Goal: Information Seeking & Learning: Learn about a topic

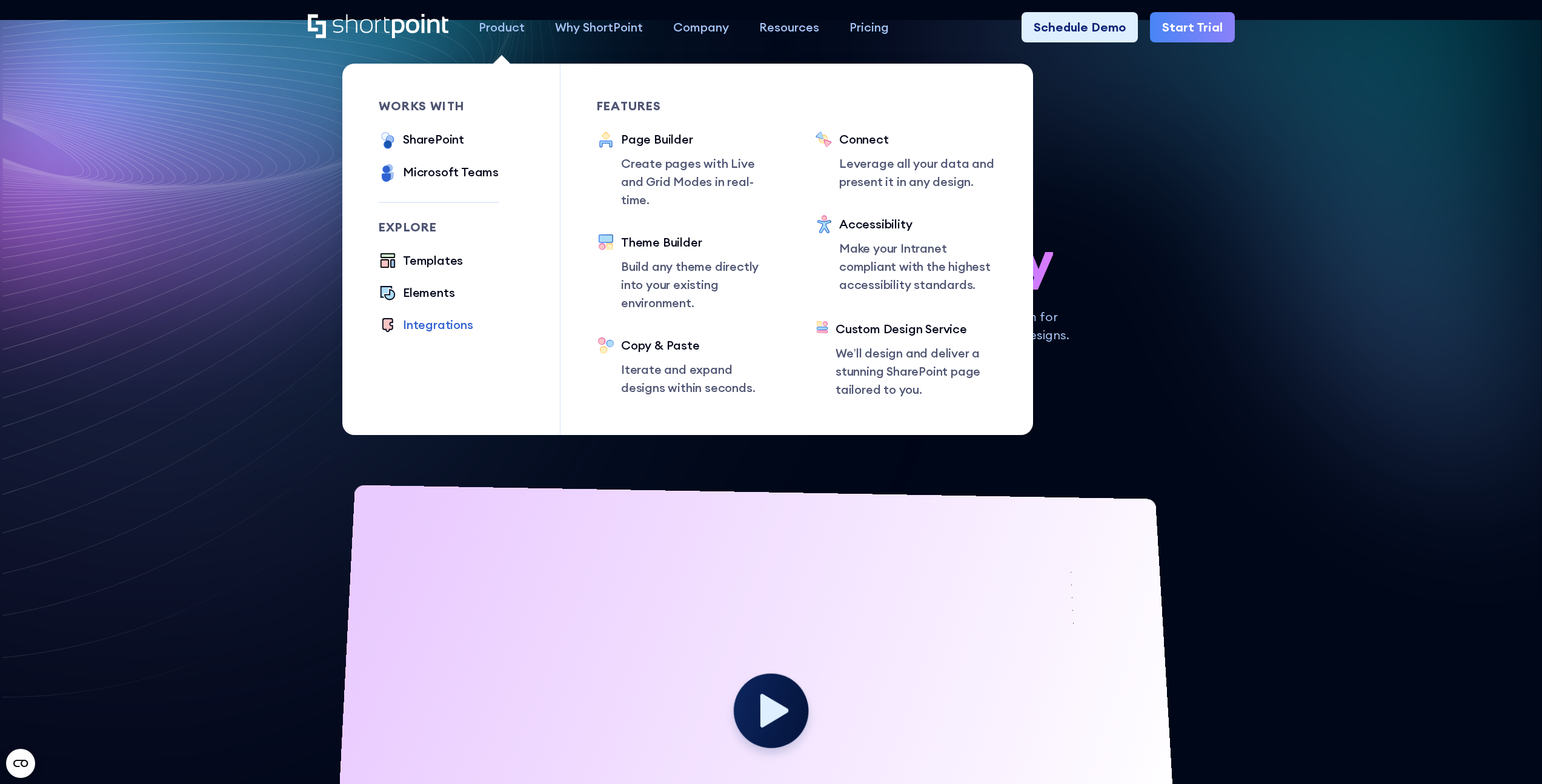
click at [436, 327] on div "Integrations" at bounding box center [438, 325] width 70 height 18
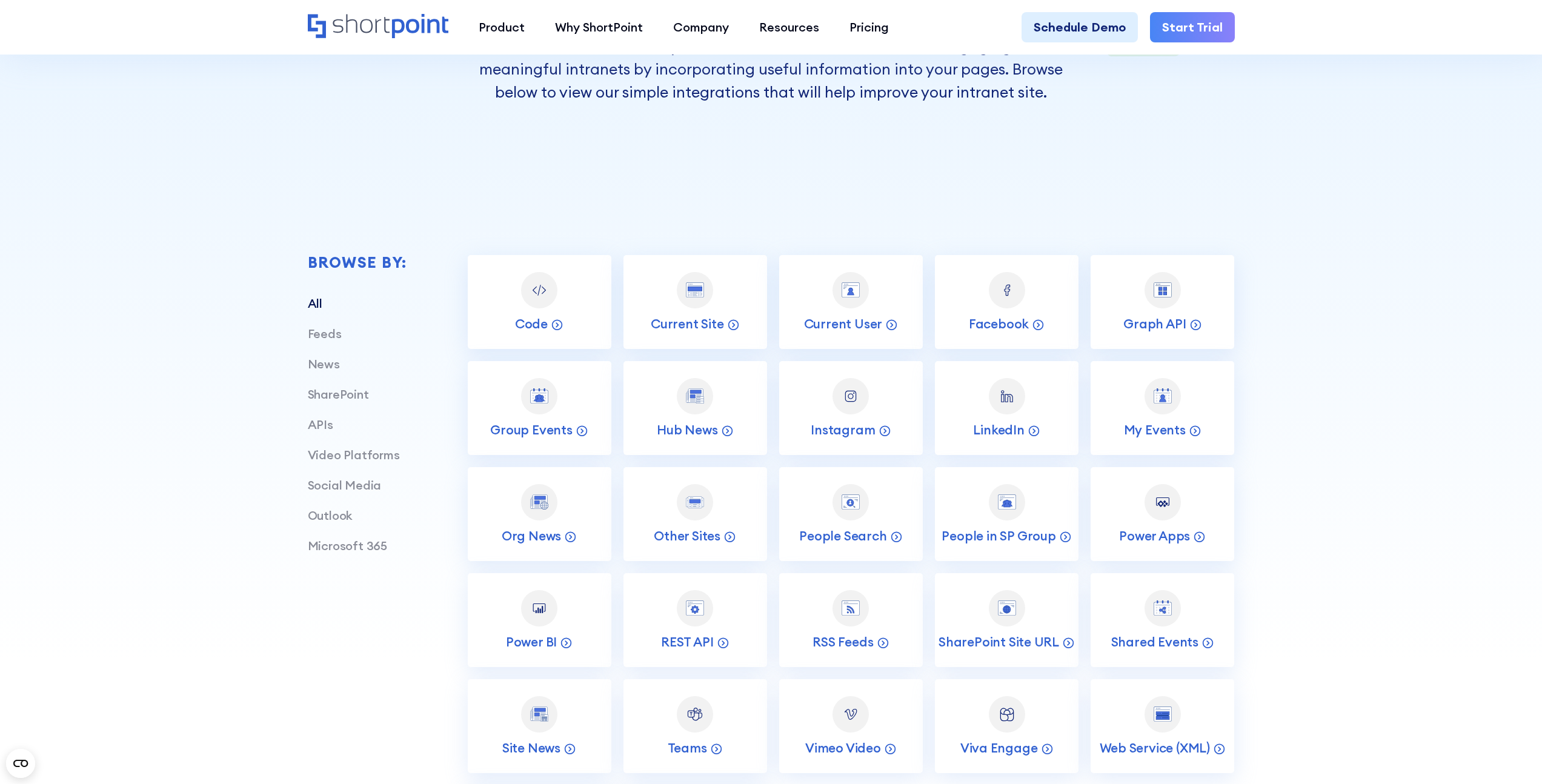
scroll to position [391, 0]
click at [1159, 326] on p "Graph API" at bounding box center [1154, 324] width 63 height 17
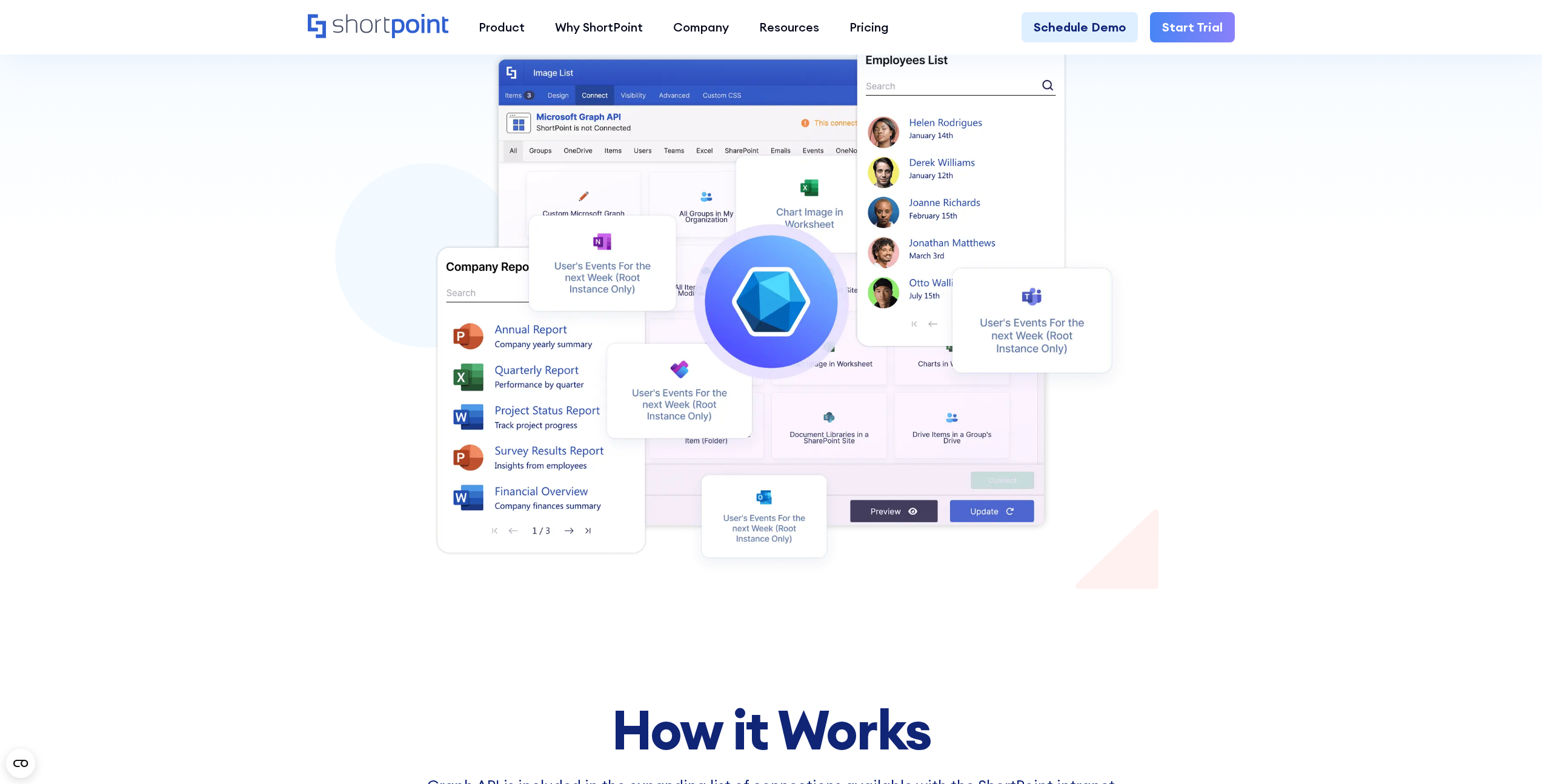
scroll to position [358, 0]
